Goal: Task Accomplishment & Management: Manage account settings

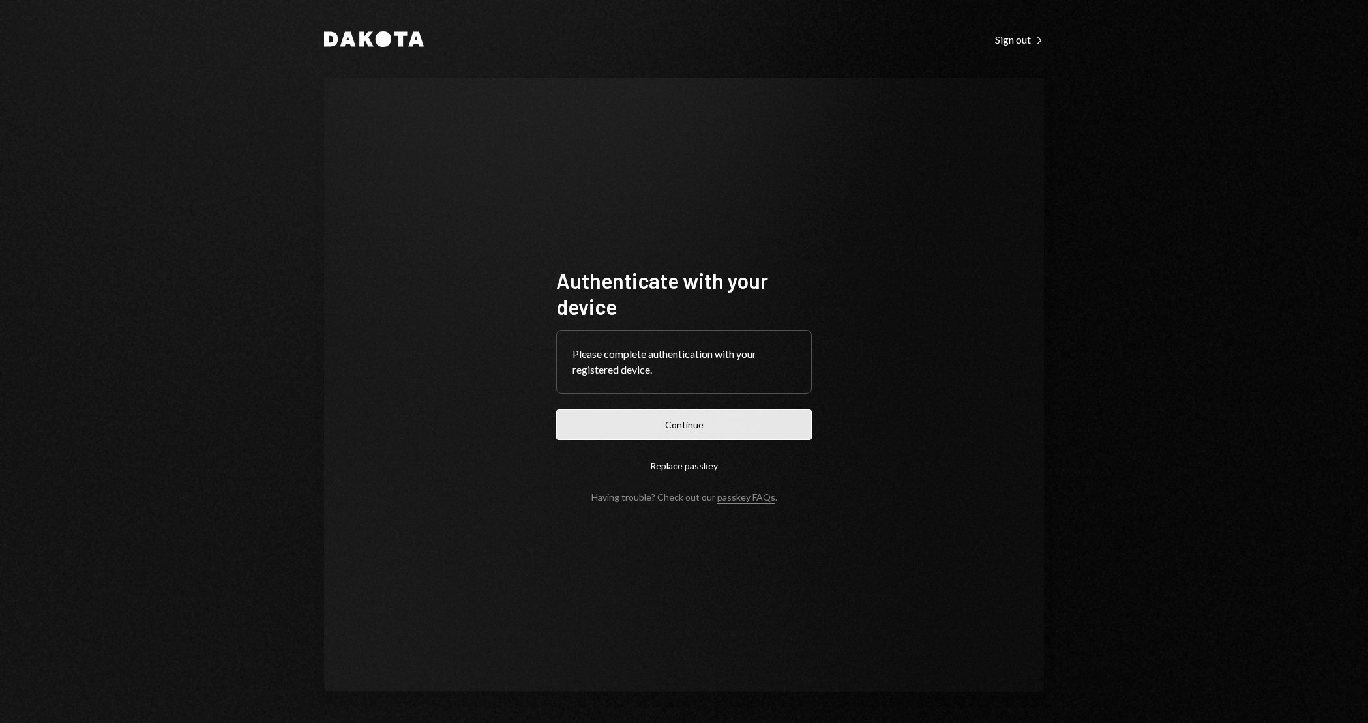
click at [696, 430] on button "Continue" at bounding box center [684, 425] width 256 height 31
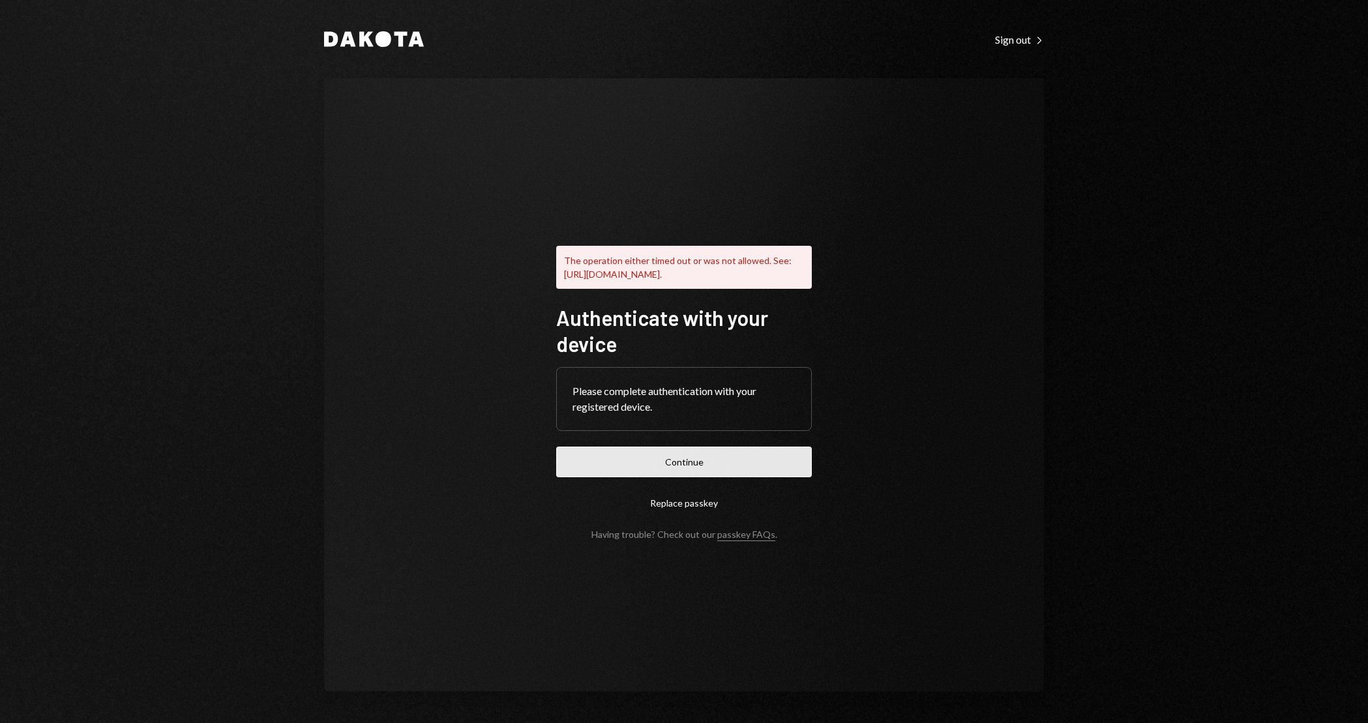
drag, startPoint x: 781, startPoint y: 449, endPoint x: 778, endPoint y: 457, distance: 9.1
click at [779, 450] on form "Authenticate with your device Please complete authentication with your register…" at bounding box center [684, 422] width 256 height 235
click at [779, 468] on button "Continue" at bounding box center [684, 462] width 256 height 31
click at [869, 409] on div "The operation either timed out or was not allowed. See: [URL][DOMAIN_NAME]. Aut…" at bounding box center [684, 385] width 720 height 614
click at [750, 461] on button "Continue" at bounding box center [684, 462] width 256 height 31
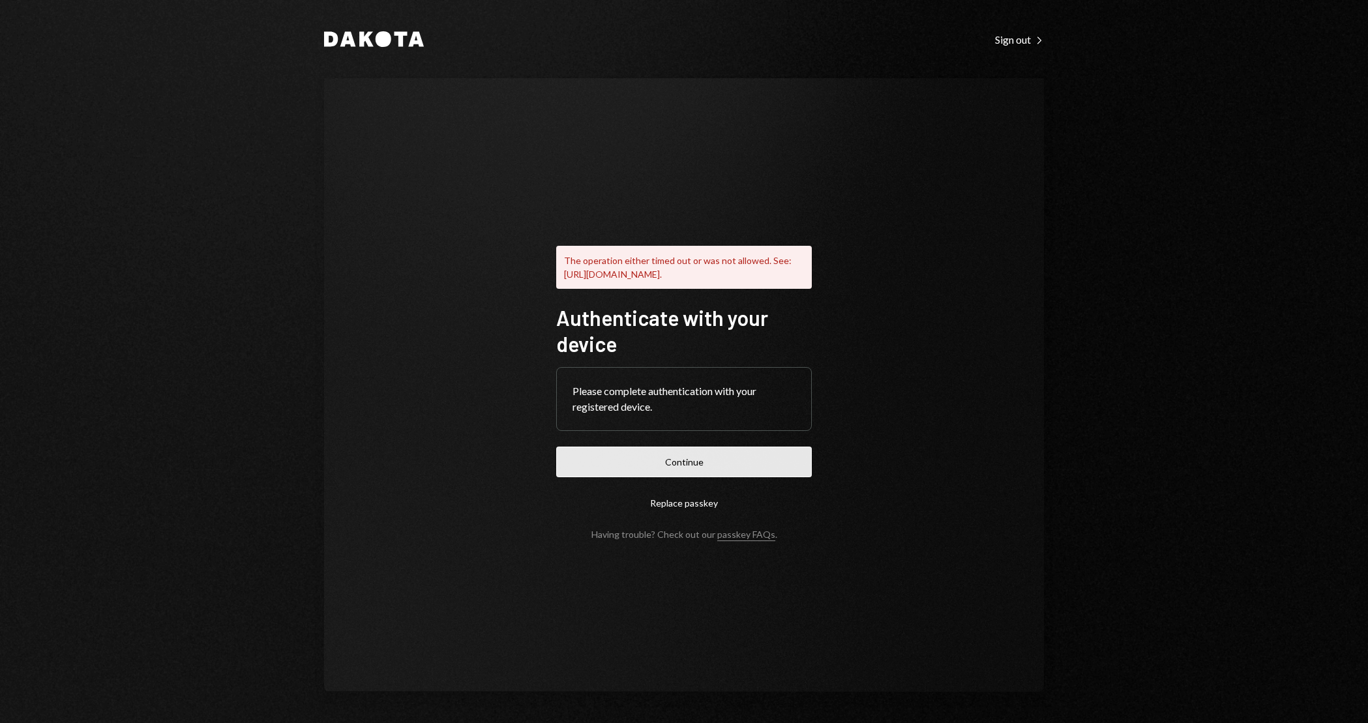
drag, startPoint x: 680, startPoint y: 469, endPoint x: 672, endPoint y: 468, distance: 8.6
click at [679, 469] on button "Continue" at bounding box center [684, 462] width 256 height 31
